Goal: Browse casually: Explore the website without a specific task or goal

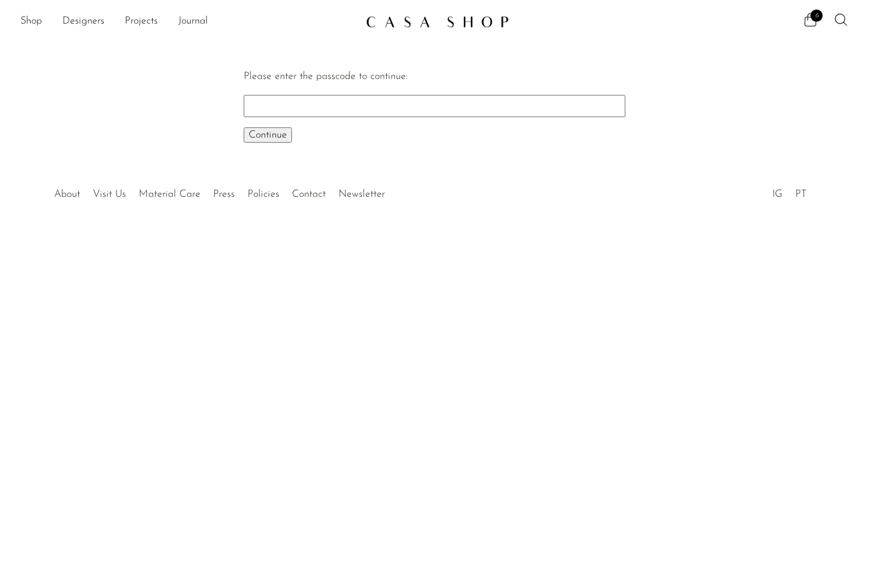
click at [493, 109] on input "Please enter the passcode to continue:" at bounding box center [435, 106] width 382 height 22
type input "EARLY"
click at [274, 134] on button "Continue One moment..." at bounding box center [268, 134] width 48 height 15
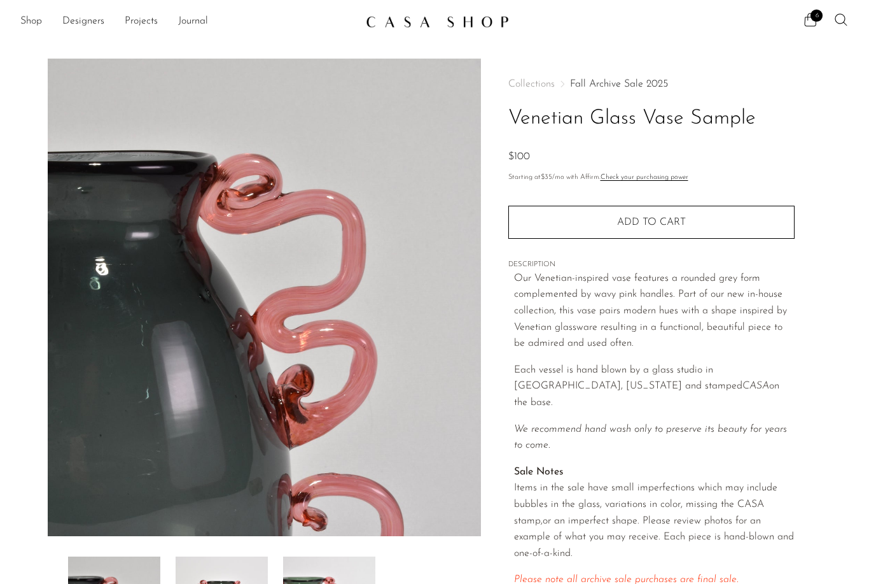
click at [637, 84] on link "Fall Archive Sale 2025" at bounding box center [619, 84] width 98 height 10
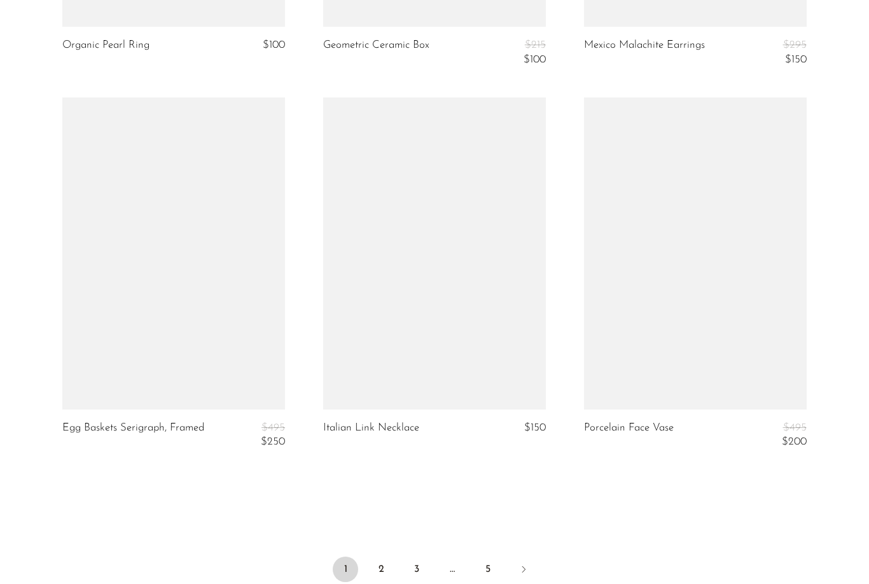
scroll to position [4162, 0]
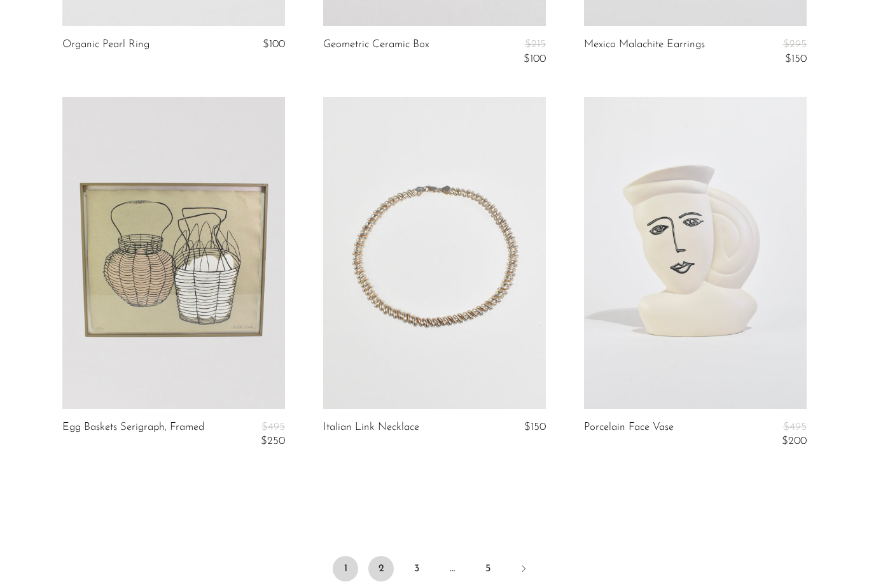
click at [377, 561] on link "2" at bounding box center [380, 568] width 25 height 25
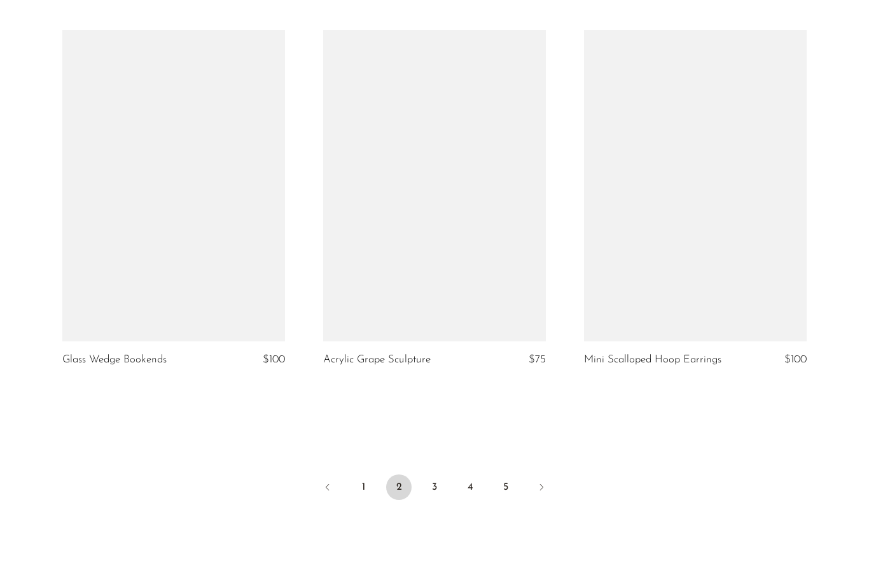
scroll to position [4217, 0]
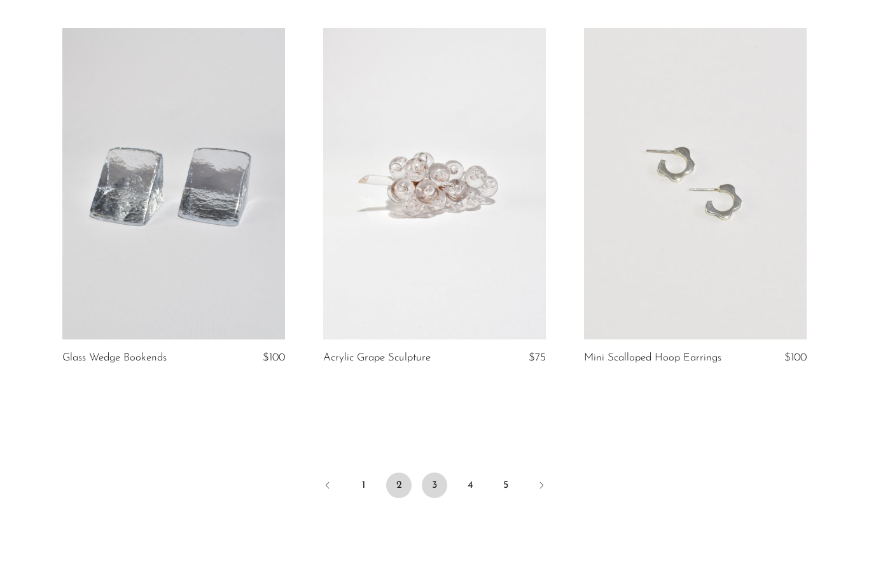
click at [437, 479] on link "3" at bounding box center [434, 484] width 25 height 25
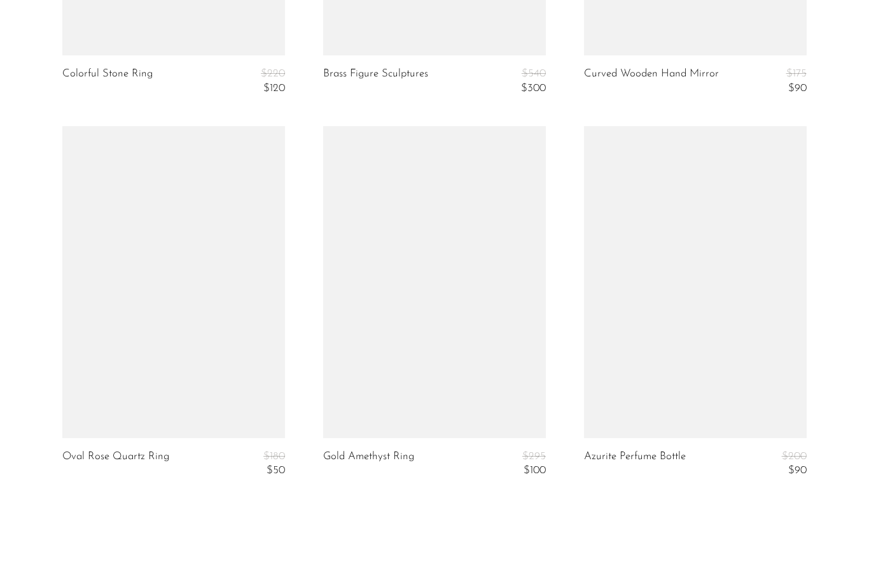
scroll to position [4196, 0]
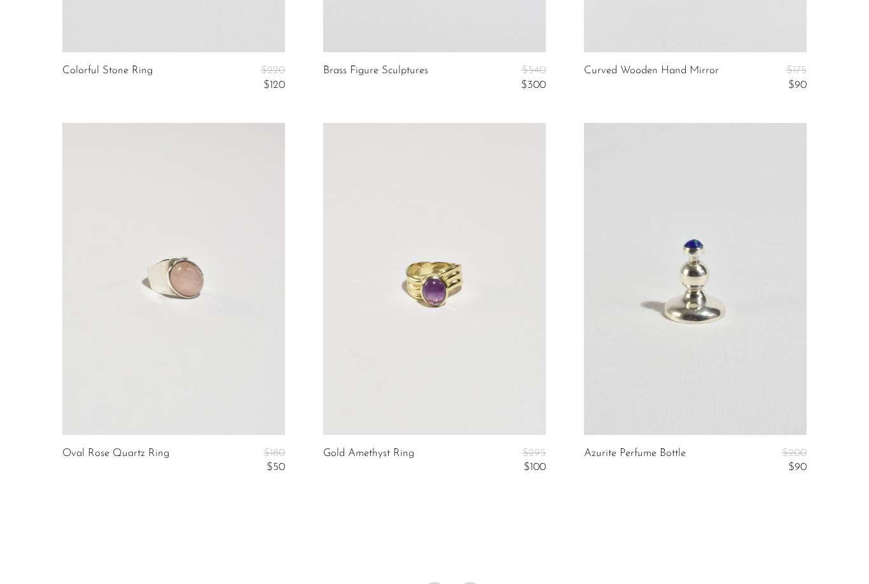
click at [478, 583] on link "4" at bounding box center [470, 594] width 25 height 25
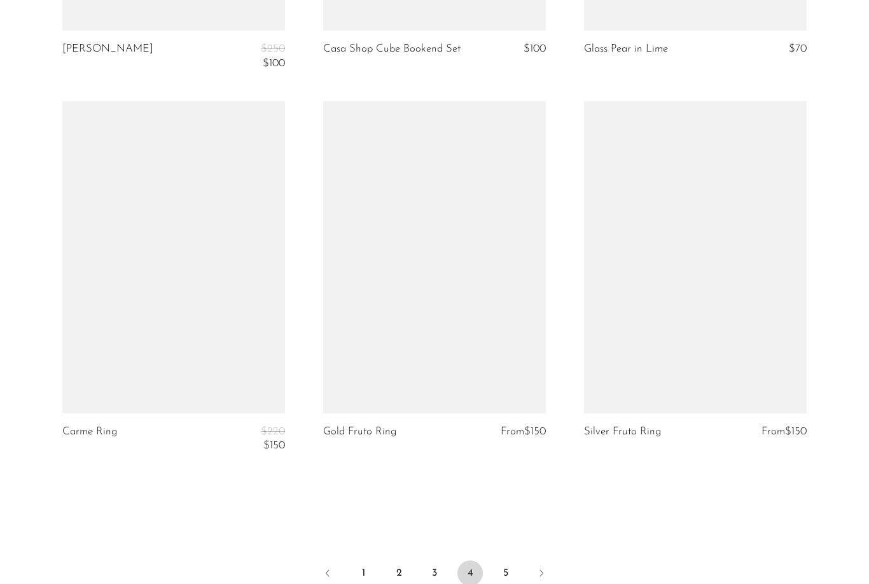
scroll to position [4231, 0]
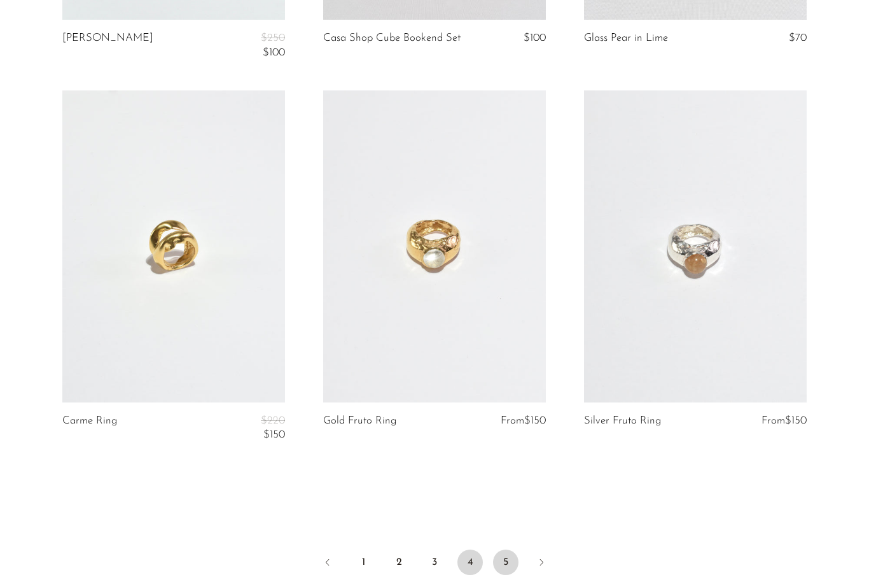
click at [502, 559] on link "5" at bounding box center [505, 561] width 25 height 25
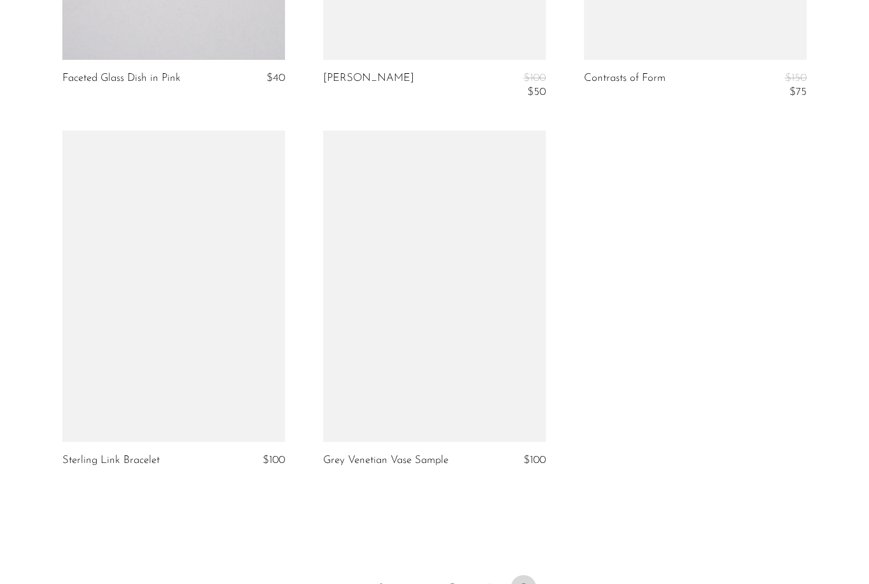
scroll to position [3801, 0]
